Goal: Information Seeking & Learning: Check status

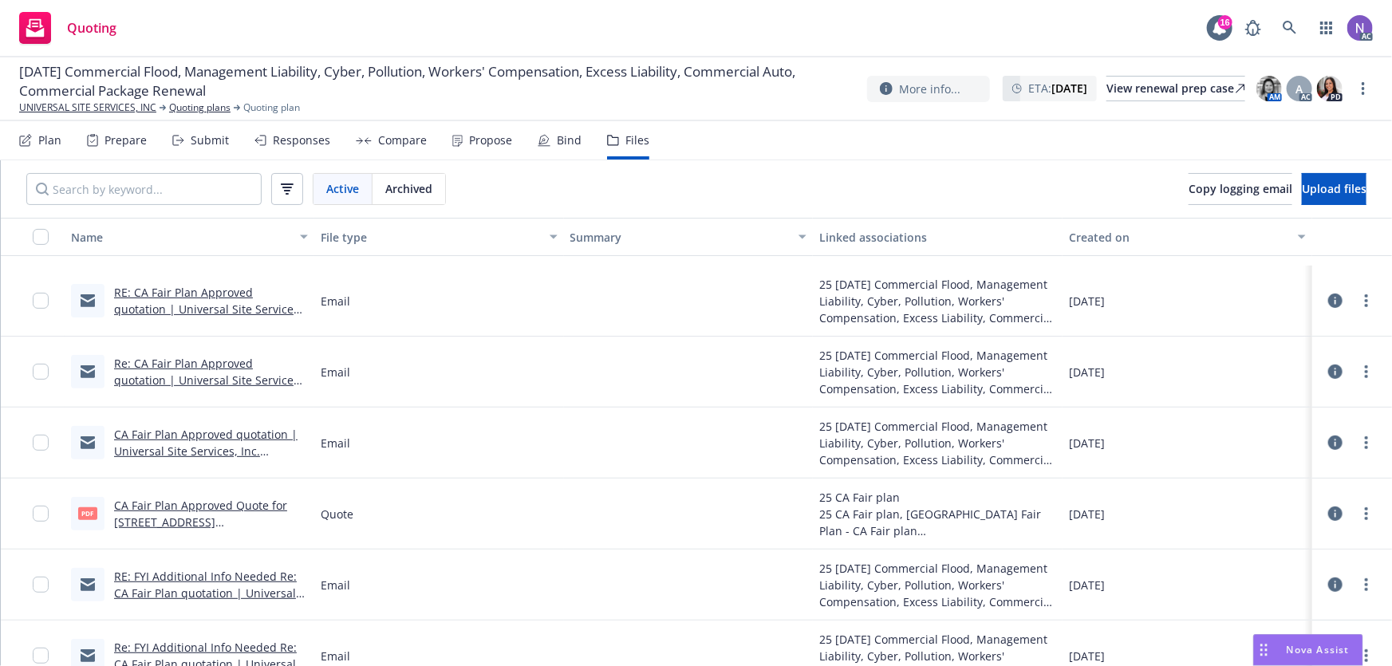
scroll to position [362, 0]
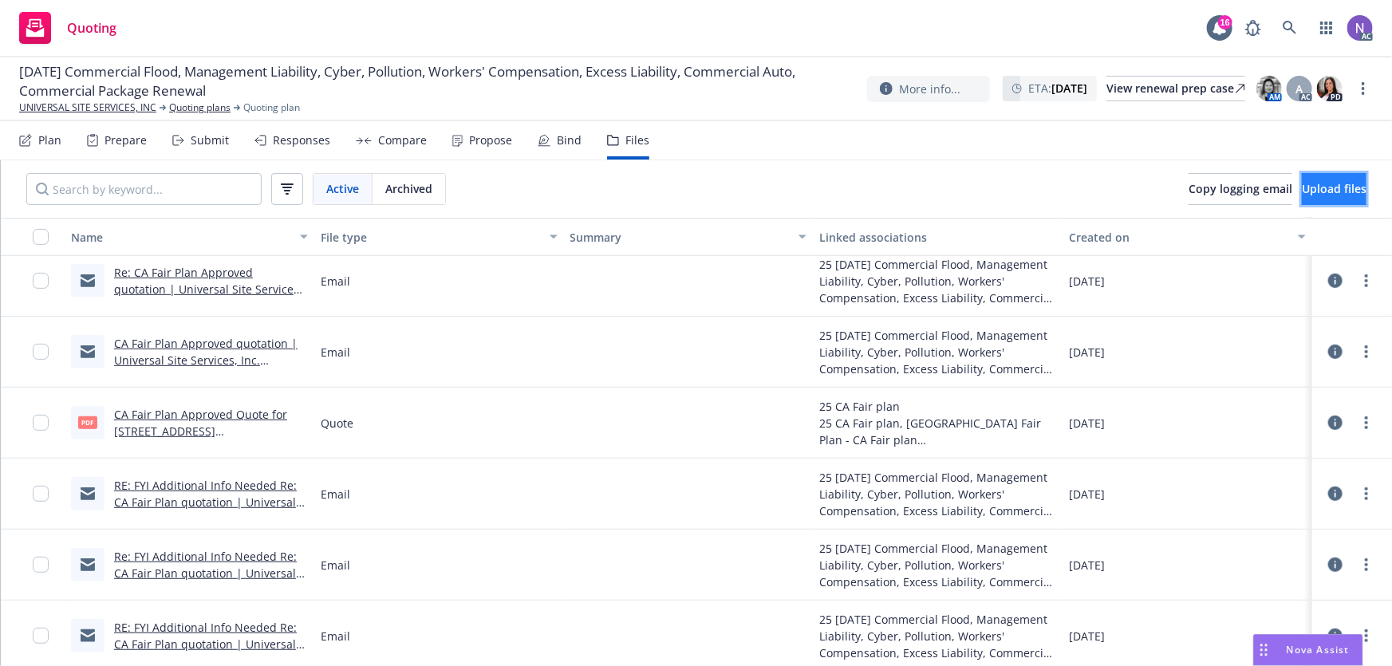
click at [1302, 184] on span "Upload files" at bounding box center [1334, 188] width 65 height 15
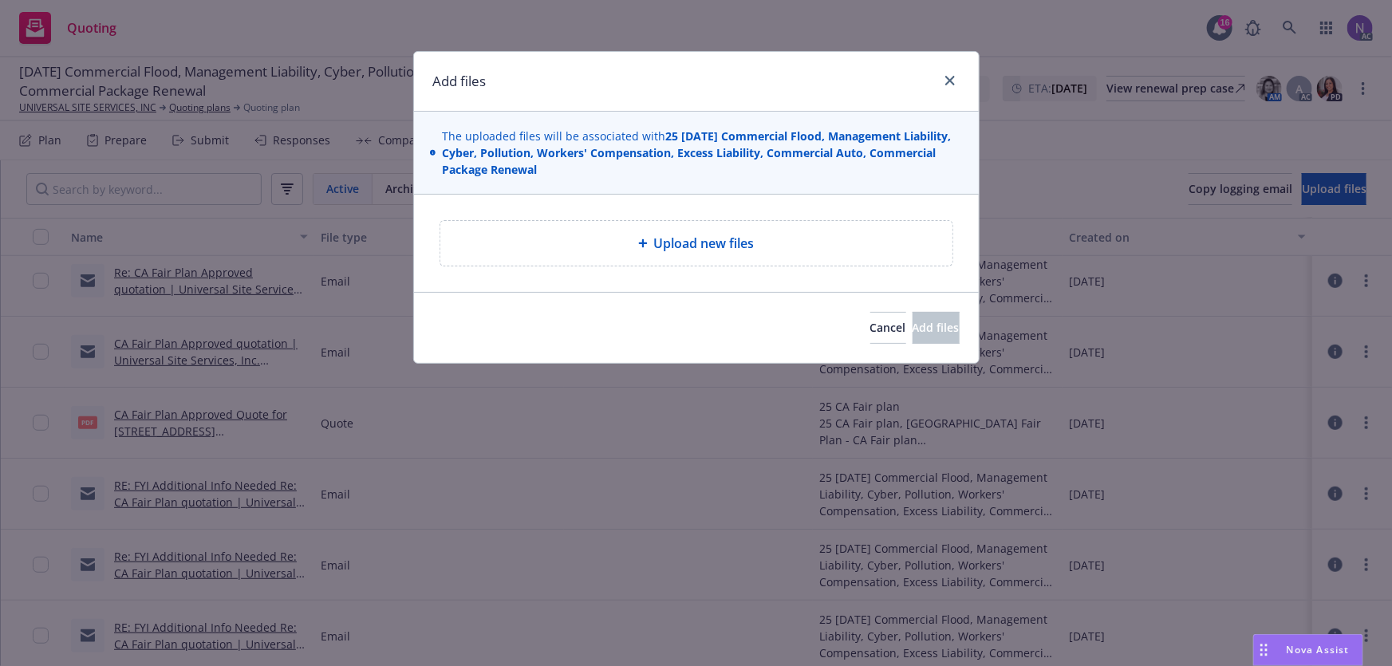
click at [764, 239] on div "Upload new files" at bounding box center [696, 243] width 487 height 19
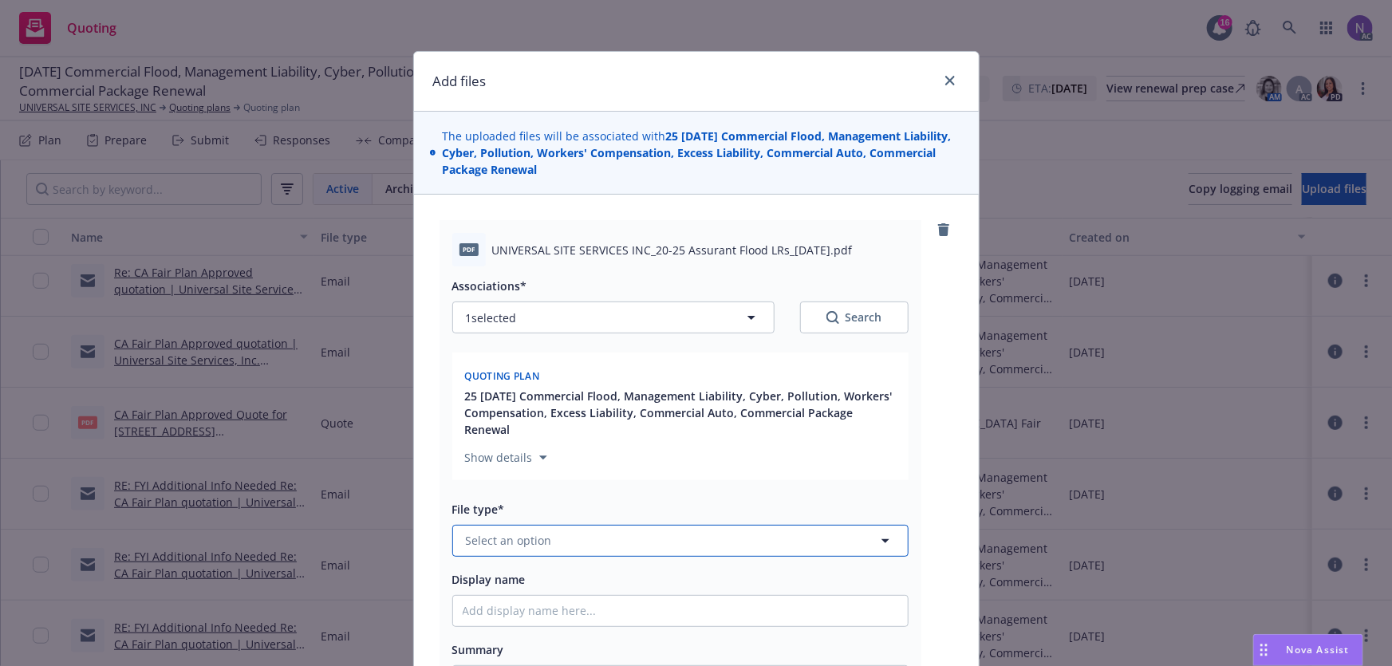
click at [535, 534] on button "Select an option" at bounding box center [680, 541] width 456 height 32
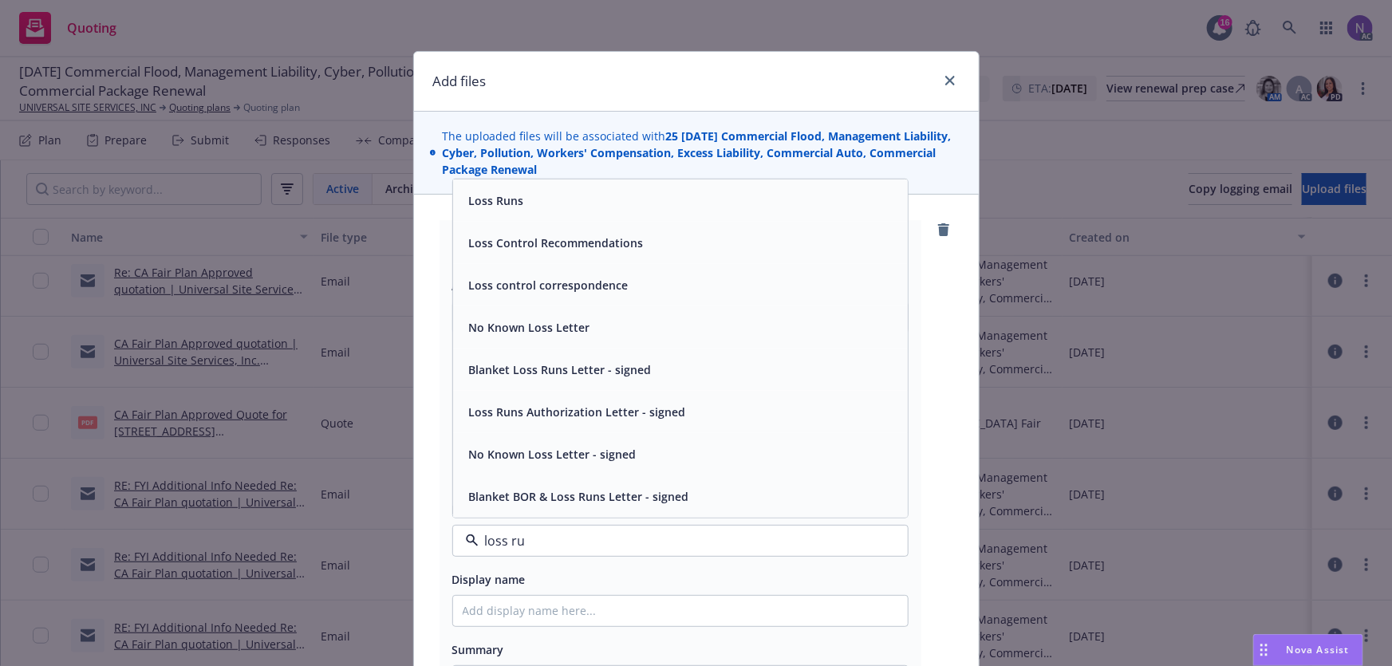
type input "loss run"
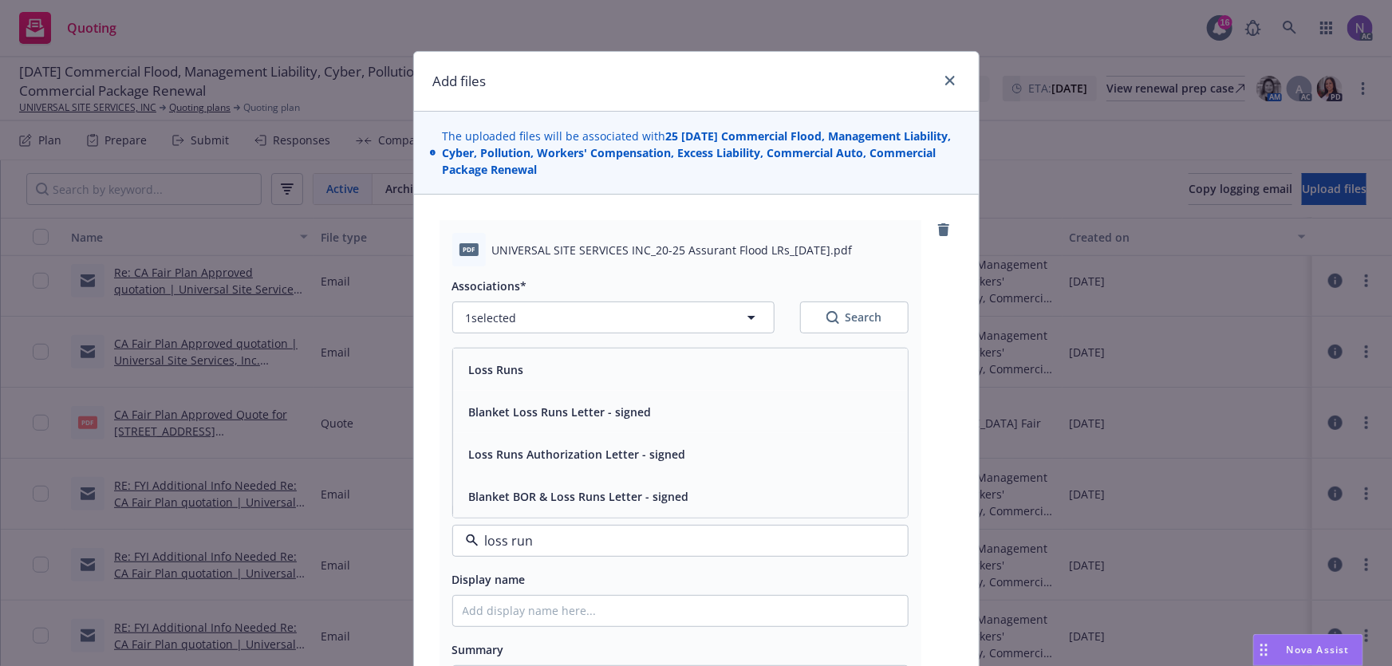
click at [572, 358] on div "Loss Runs" at bounding box center [681, 369] width 436 height 23
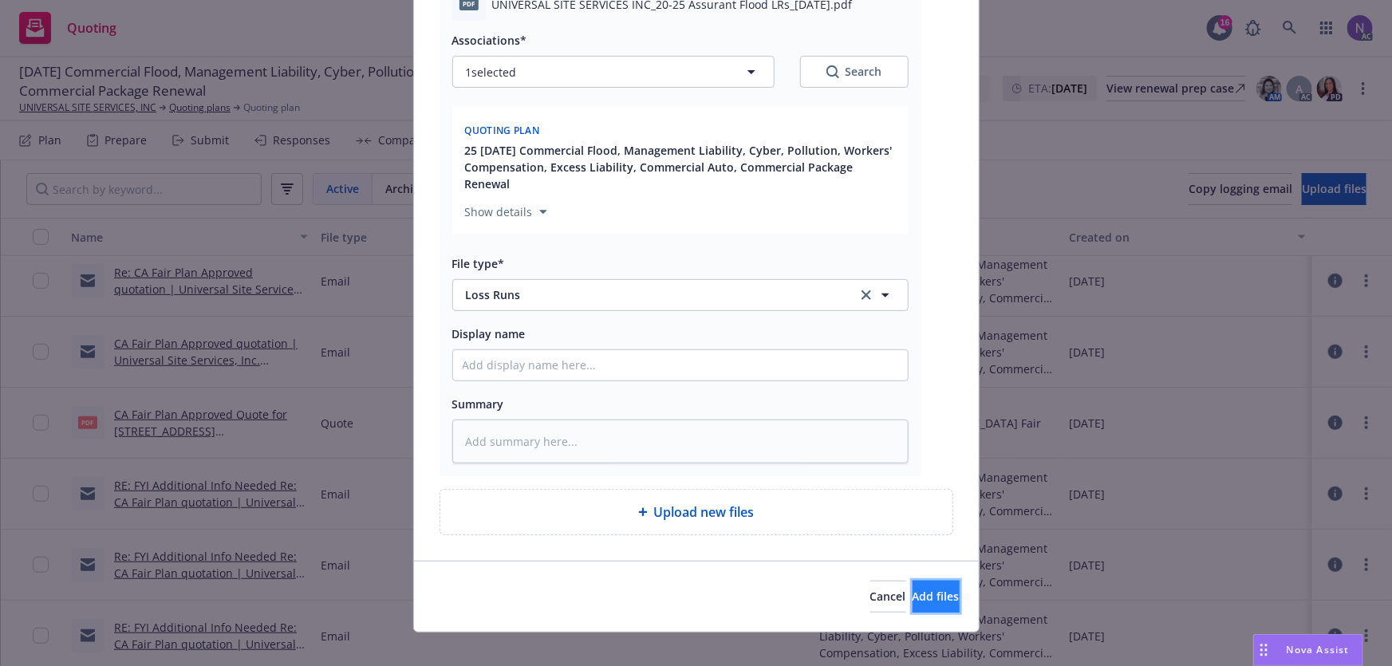
click at [913, 589] on span "Add files" at bounding box center [936, 596] width 47 height 15
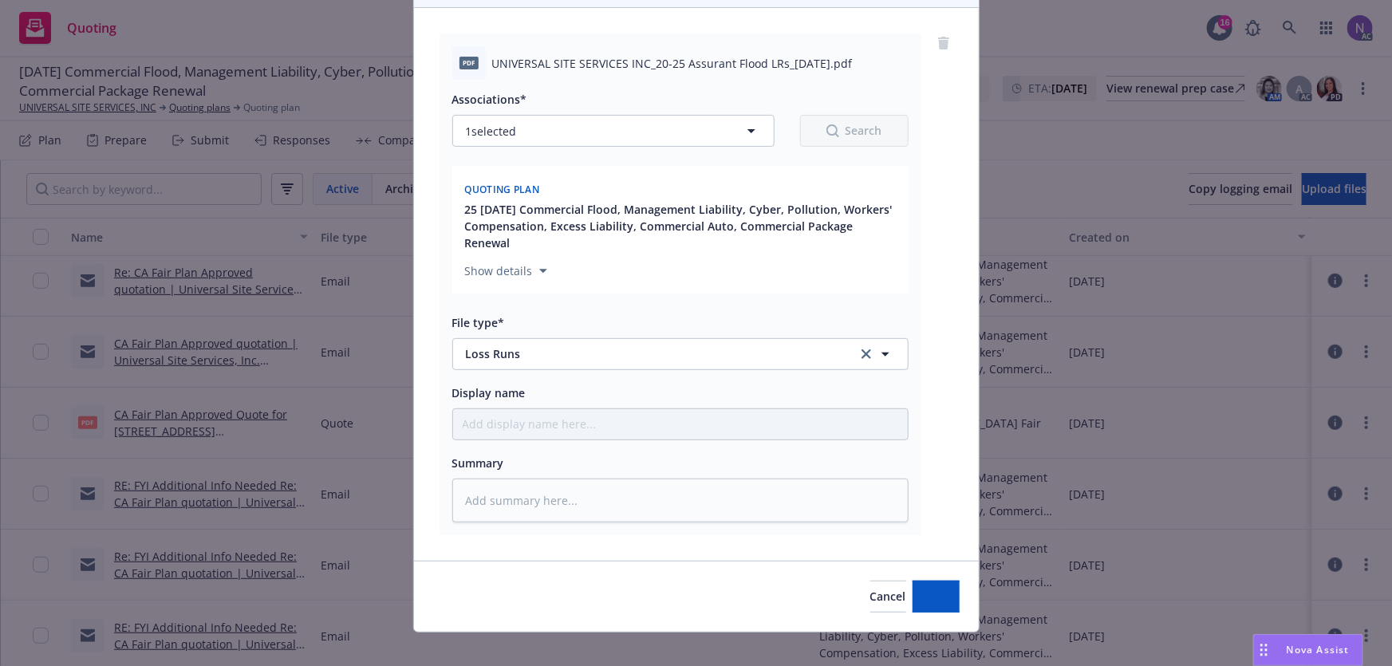
type textarea "x"
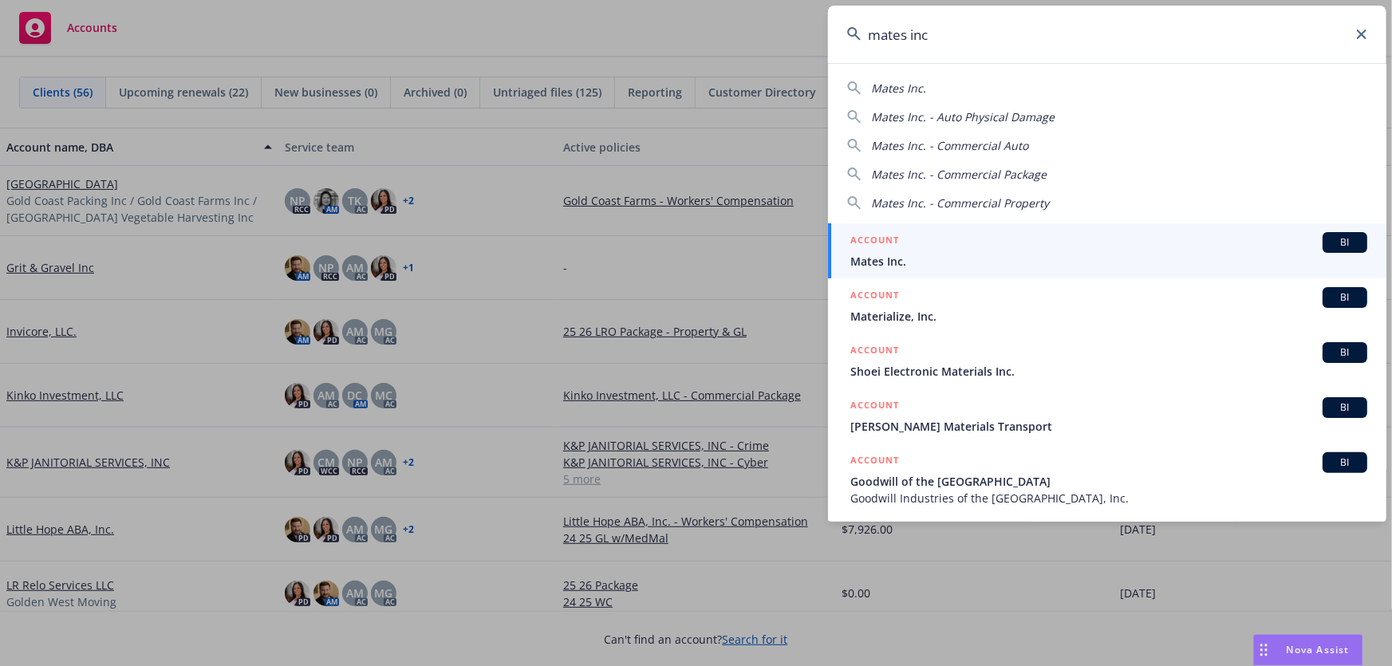
type input "mates inc"
click at [942, 245] on div "ACCOUNT BI" at bounding box center [1109, 242] width 517 height 21
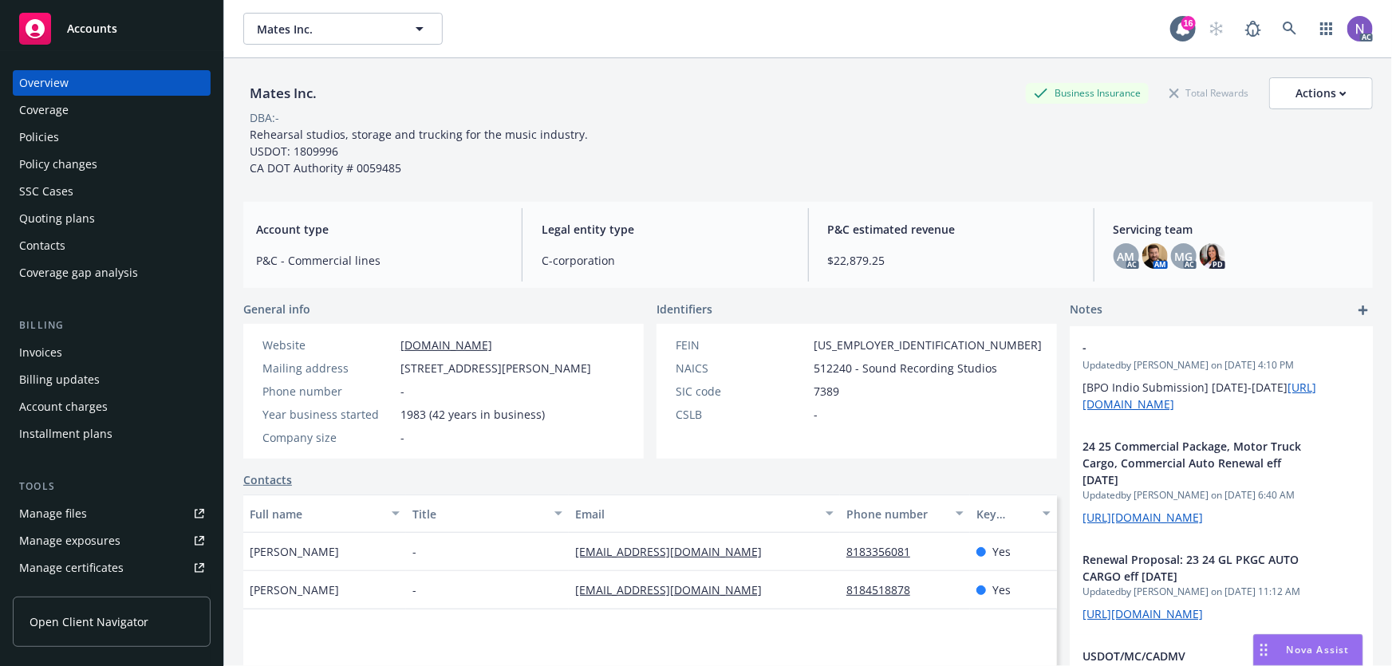
click at [176, 145] on div "Policies" at bounding box center [111, 137] width 185 height 26
